Goal: Task Accomplishment & Management: Manage account settings

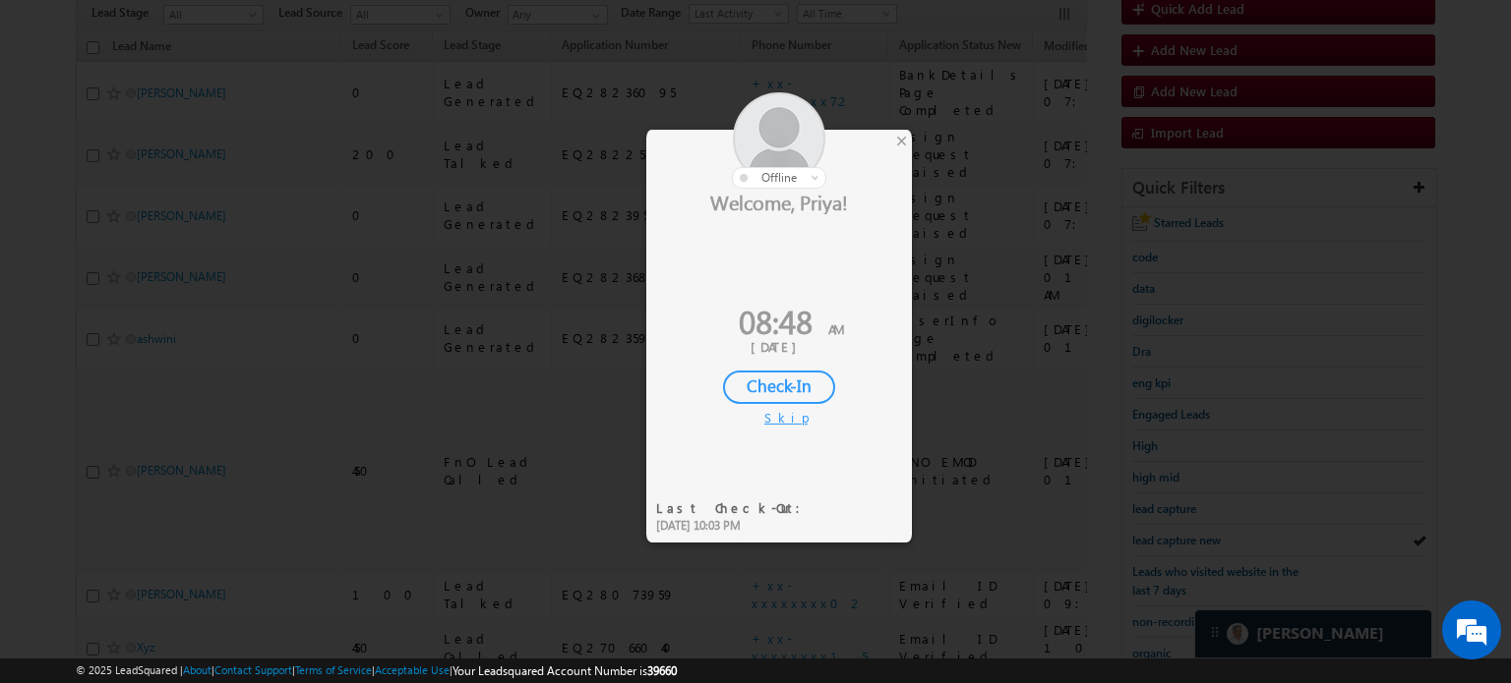
click at [818, 389] on div "Check-In" at bounding box center [779, 387] width 112 height 33
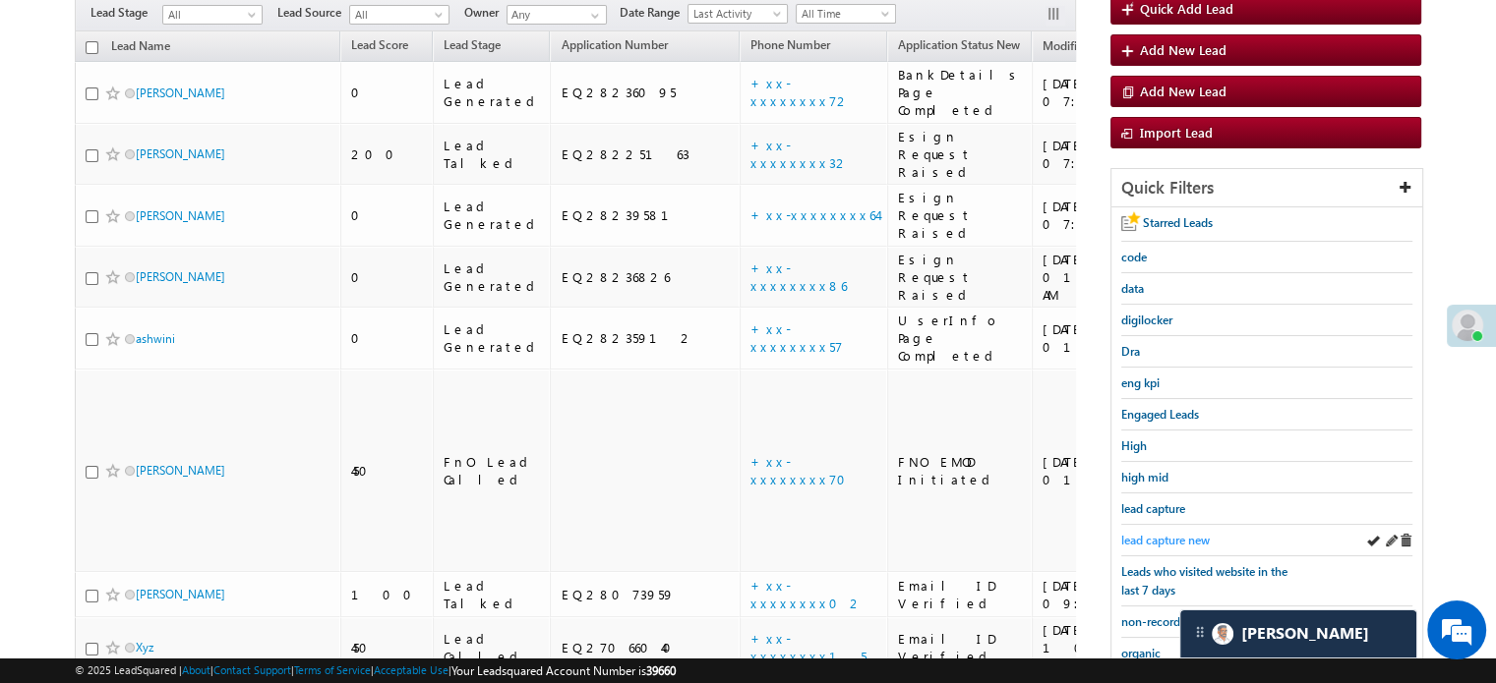
click at [1171, 538] on span "lead capture new" at bounding box center [1165, 540] width 89 height 15
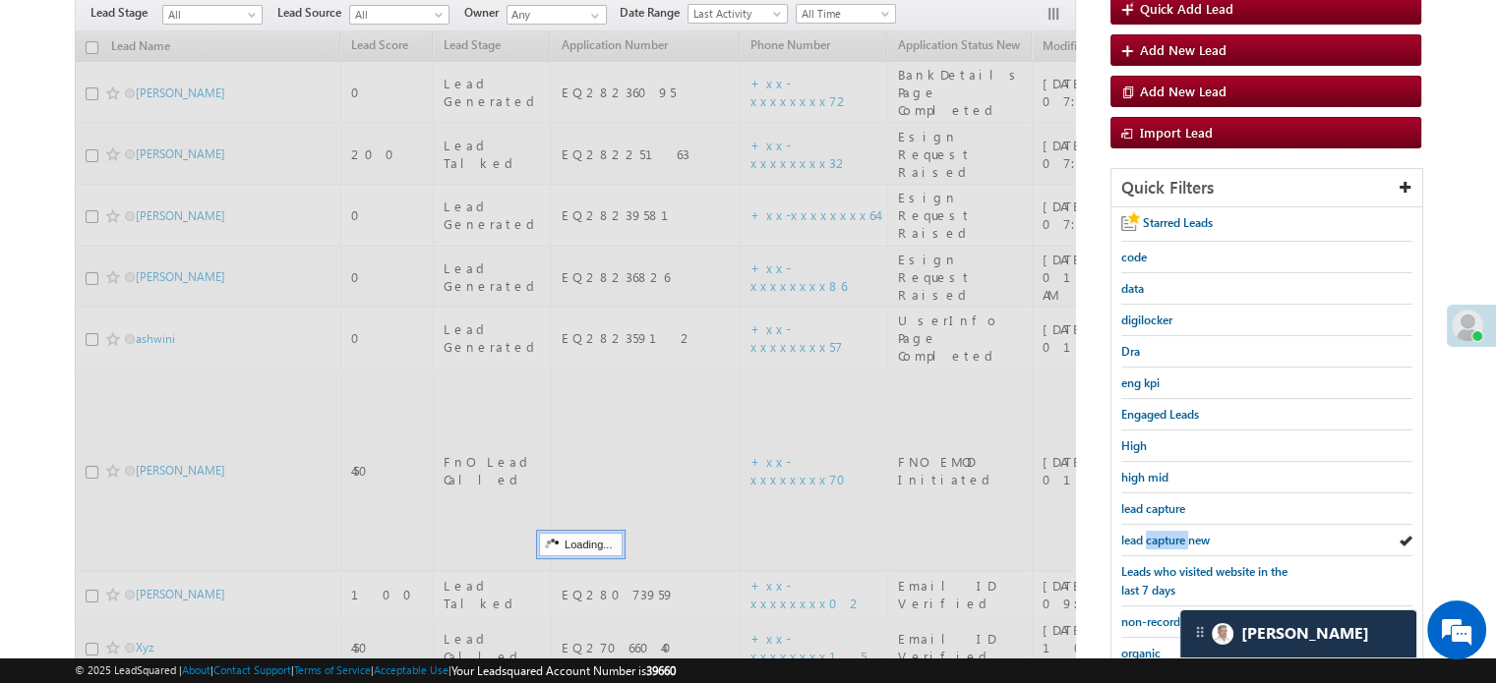
click at [1171, 538] on span "lead capture new" at bounding box center [1165, 540] width 89 height 15
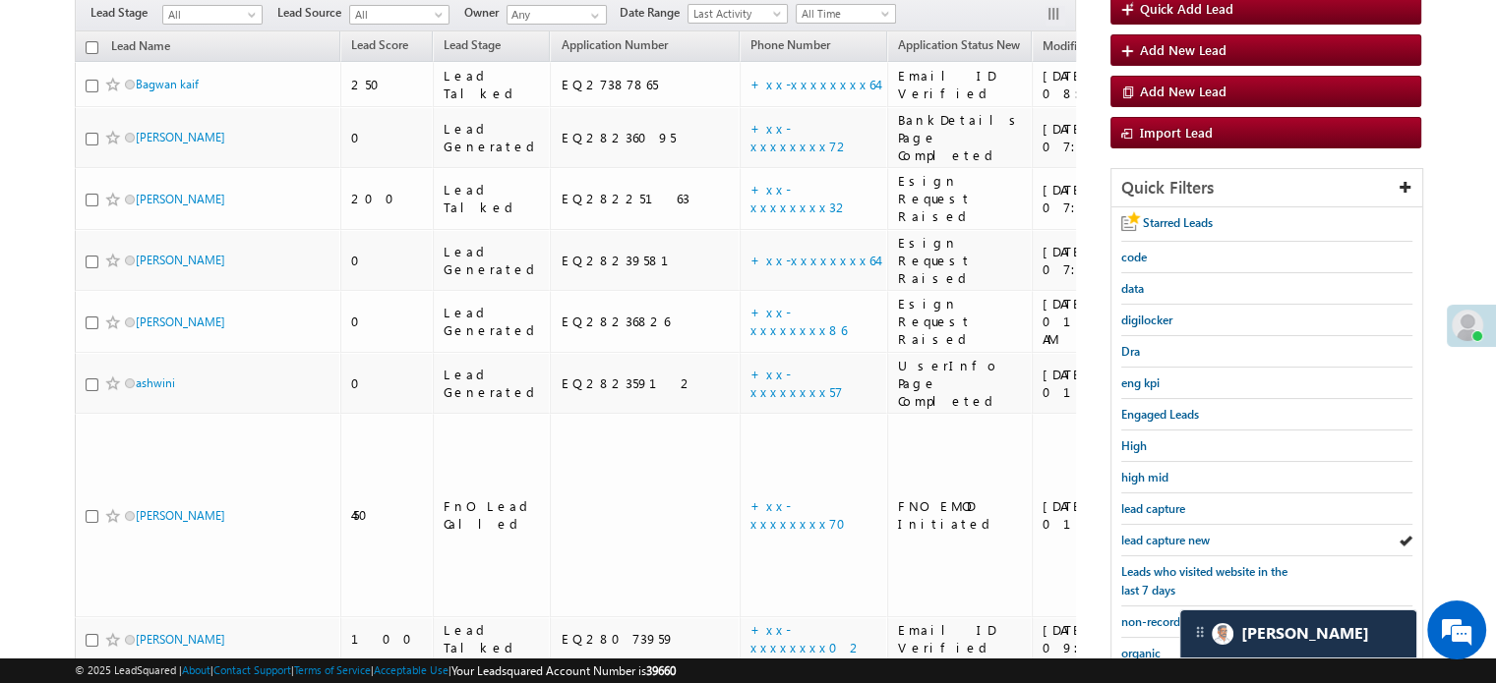
click at [1171, 538] on span "lead capture new" at bounding box center [1165, 540] width 89 height 15
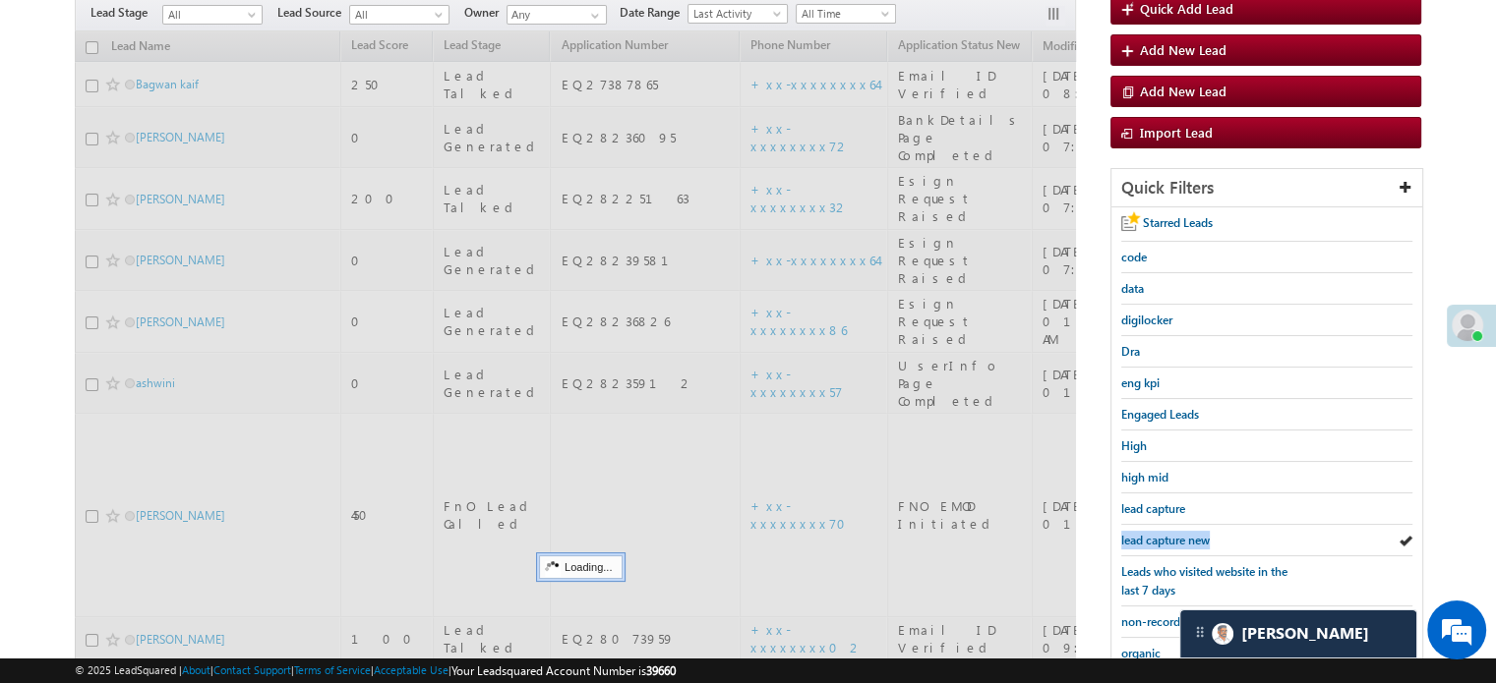
click at [1171, 538] on span "lead capture new" at bounding box center [1165, 540] width 89 height 15
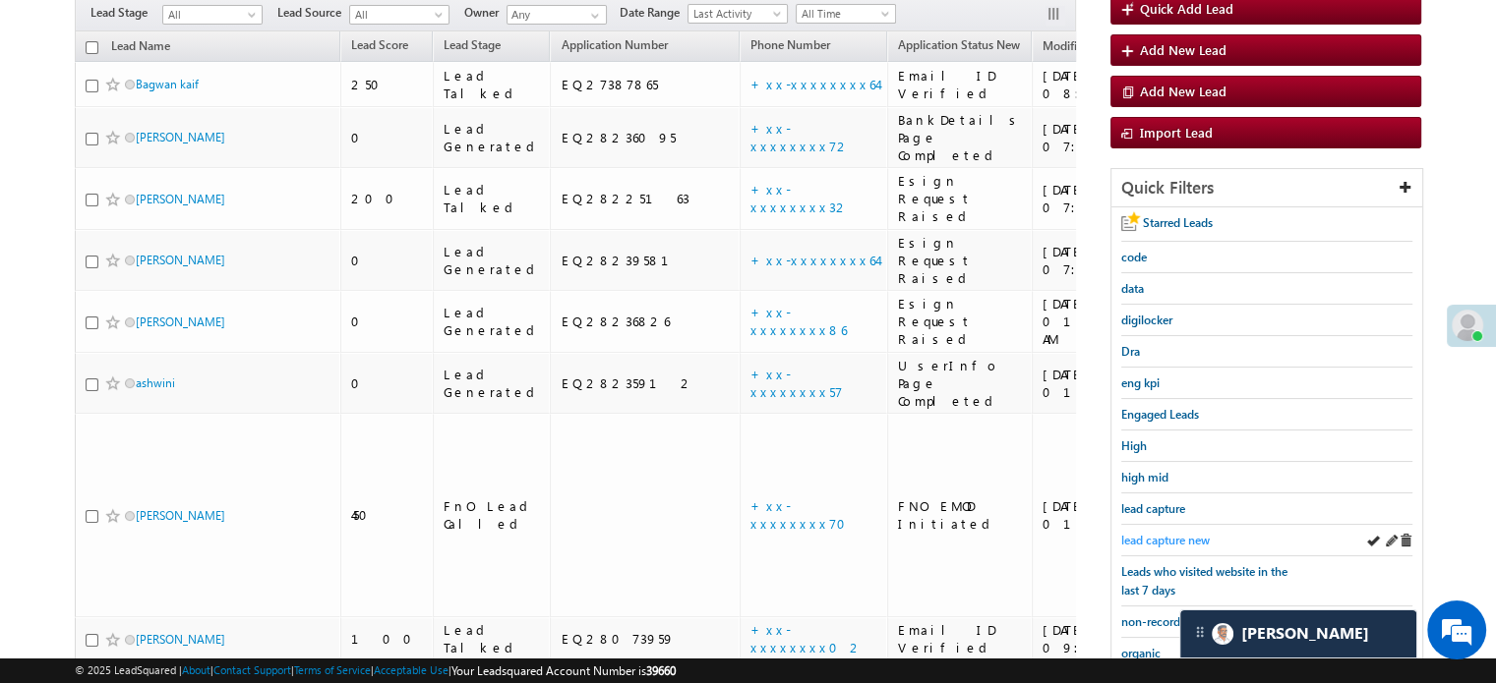
click at [1149, 533] on span "lead capture new" at bounding box center [1165, 540] width 89 height 15
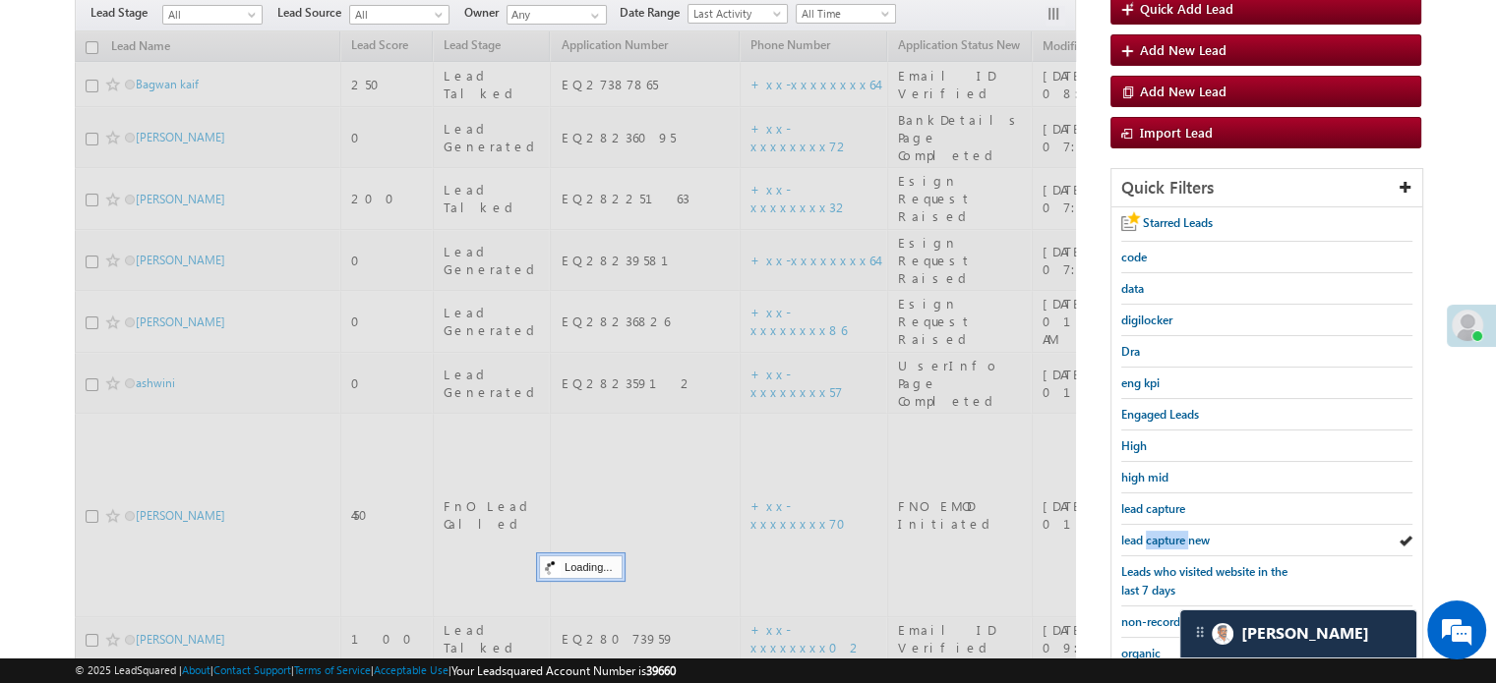
click at [1149, 533] on span "lead capture new" at bounding box center [1165, 540] width 89 height 15
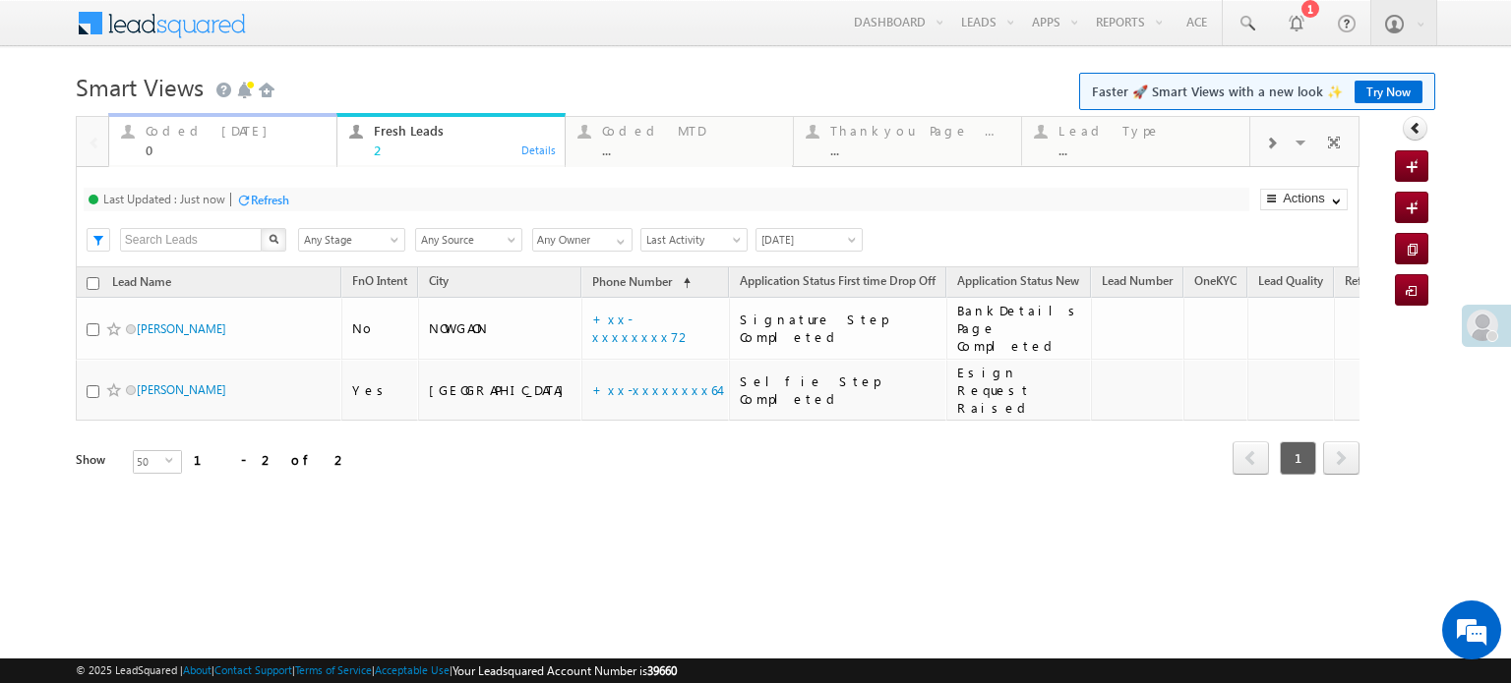
click at [149, 140] on div "Coded Today 0" at bounding box center [235, 138] width 179 height 38
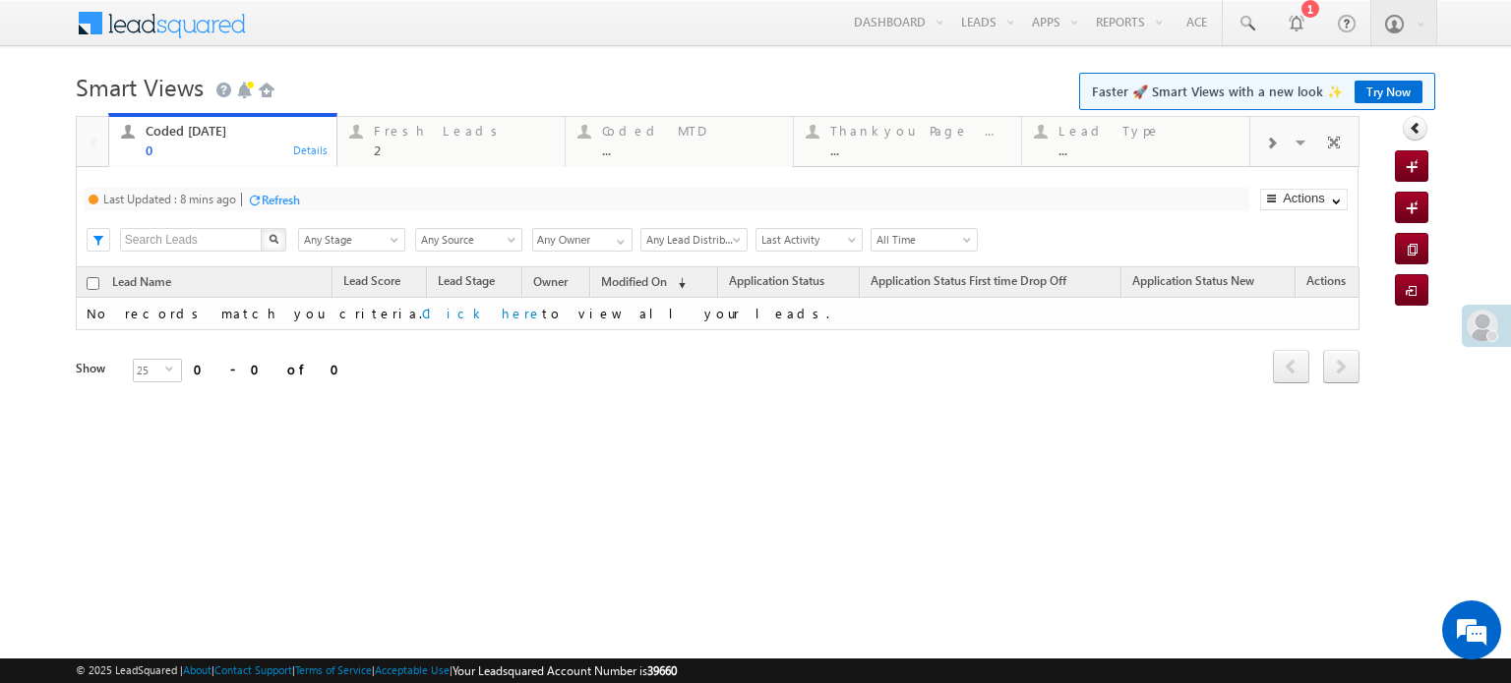
click at [291, 211] on div "Last Updated : 8 mins ago Refresh Refreshing..." at bounding box center [666, 200] width 1165 height 24
click at [289, 208] on div "Refresh" at bounding box center [281, 200] width 38 height 15
